Goal: Task Accomplishment & Management: Manage account settings

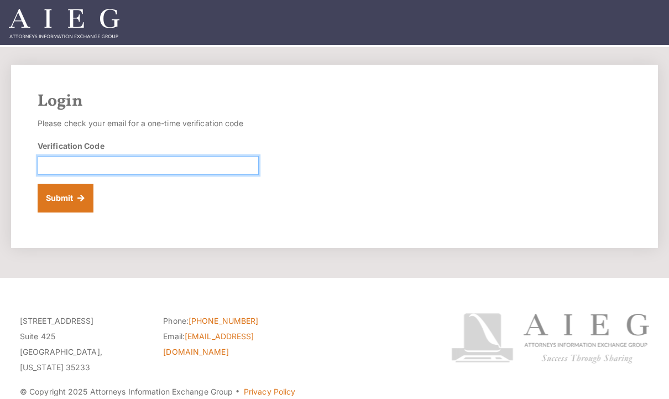
click at [142, 160] on input "Verification Code" at bounding box center [148, 165] width 221 height 19
paste input "095916"
type input "095916"
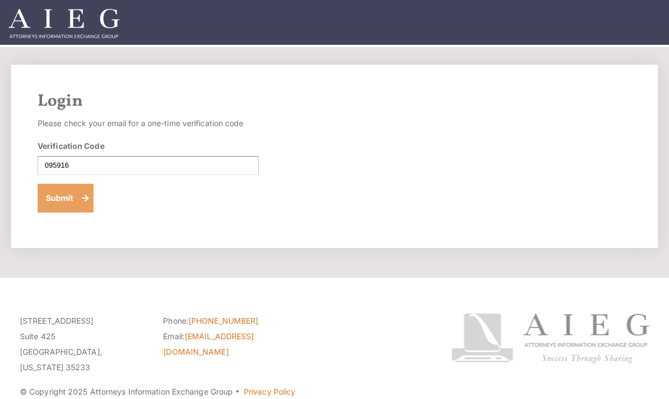
click at [65, 190] on button "Submit" at bounding box center [66, 198] width 56 height 29
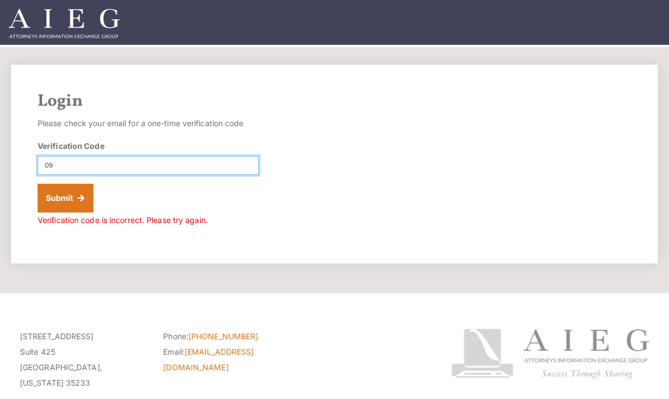
type input "0"
click at [155, 163] on input "Verification Code" at bounding box center [148, 165] width 221 height 19
paste input "287375"
type input "287375"
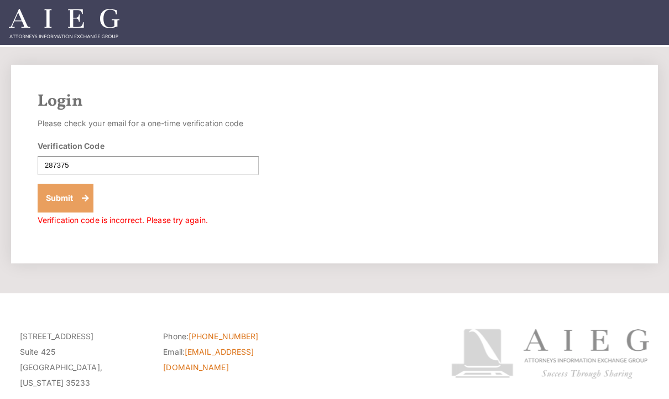
click at [71, 197] on button "Submit" at bounding box center [66, 198] width 56 height 29
